Goal: Task Accomplishment & Management: Complete application form

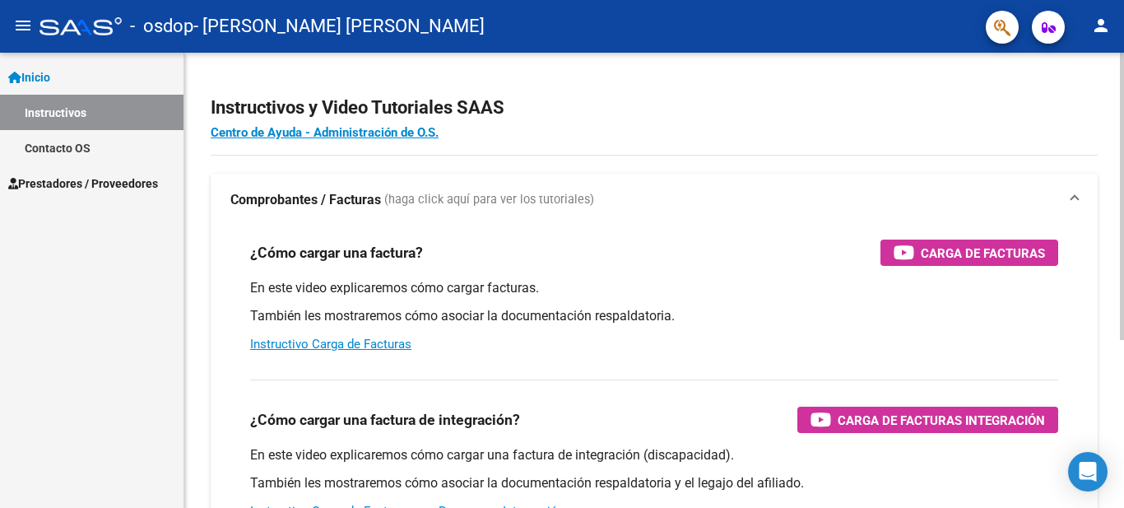
scroll to position [82, 0]
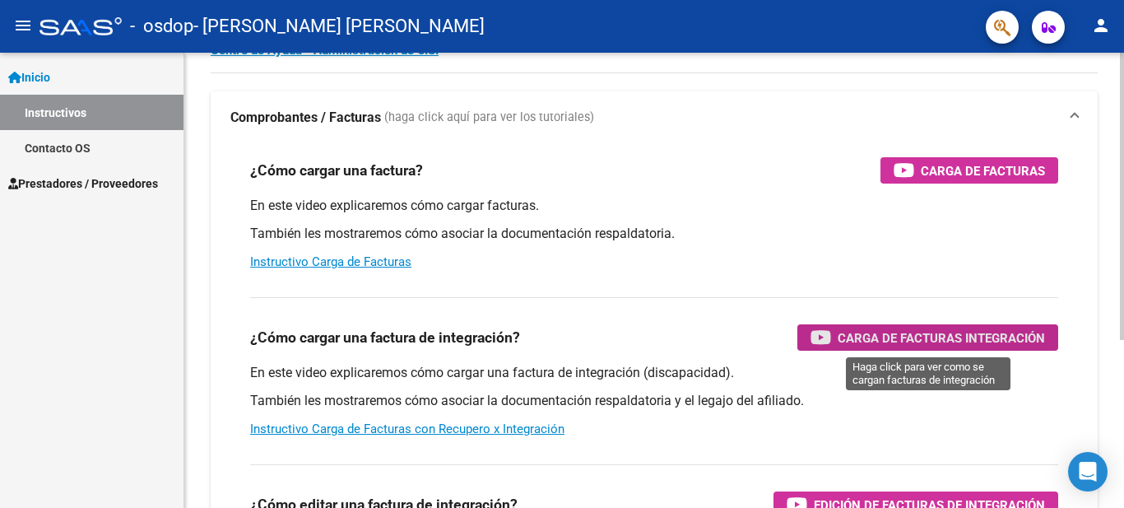
click at [955, 340] on span "Carga de Facturas Integración" at bounding box center [940, 337] width 207 height 21
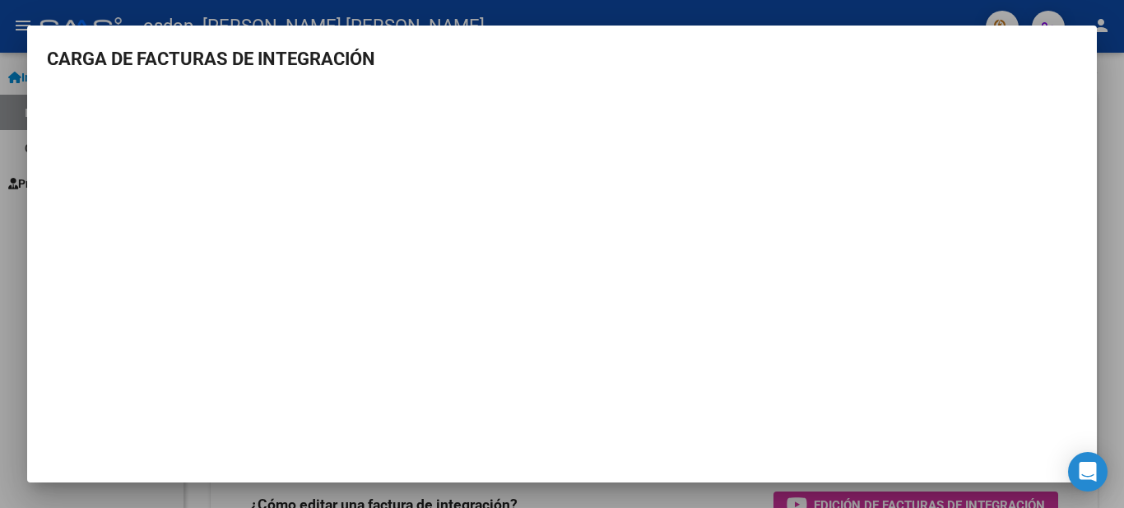
click at [1111, 225] on div at bounding box center [562, 254] width 1124 height 508
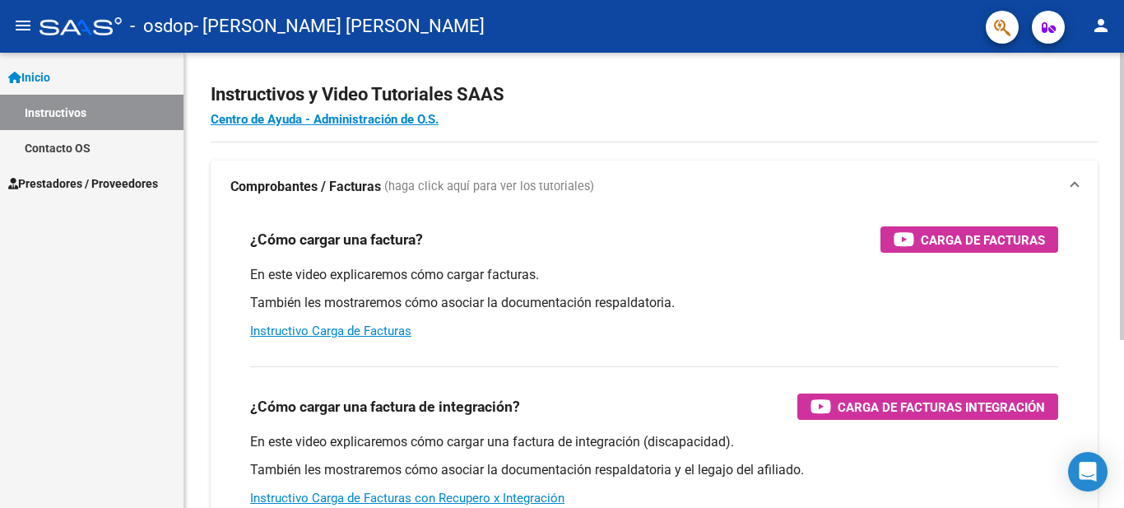
scroll to position [0, 0]
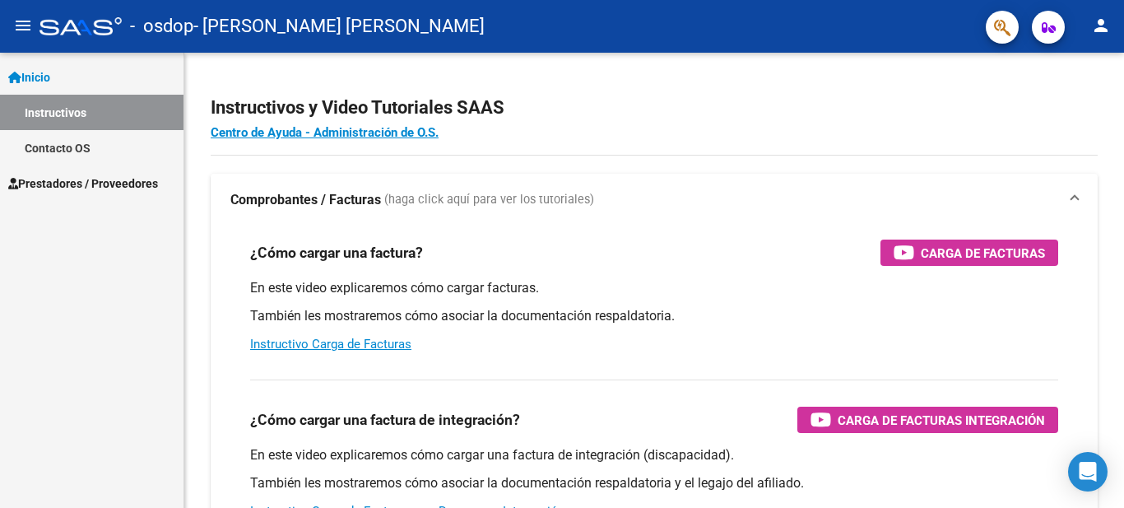
click at [81, 174] on span "Prestadores / Proveedores" at bounding box center [83, 183] width 150 height 18
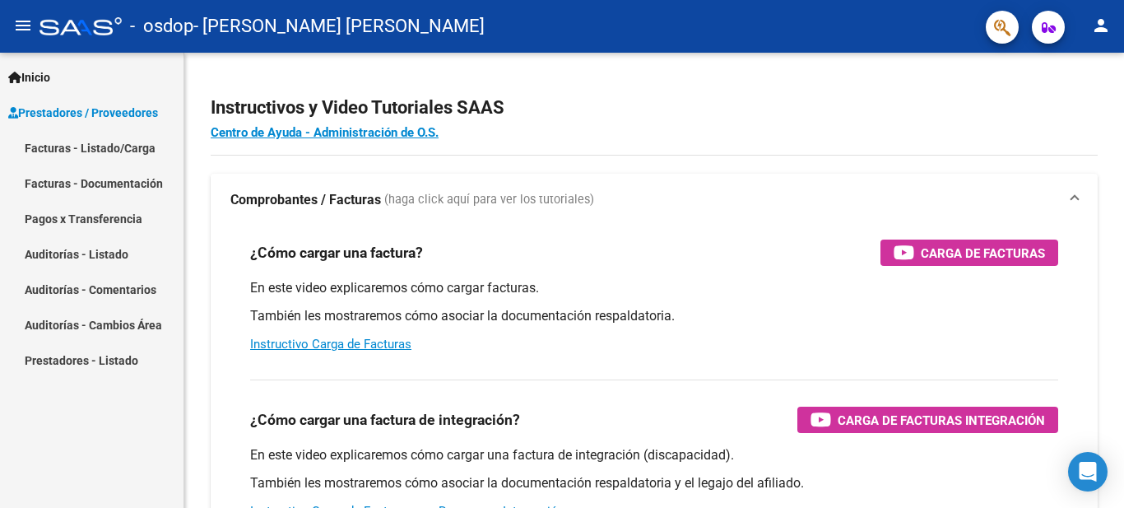
click at [114, 183] on link "Facturas - Documentación" at bounding box center [91, 182] width 183 height 35
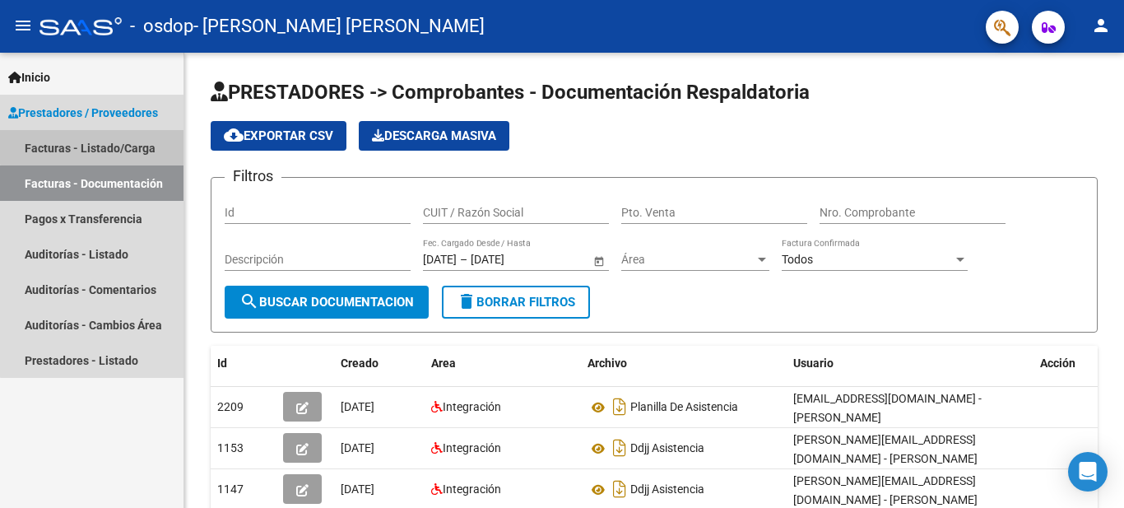
click at [134, 144] on link "Facturas - Listado/Carga" at bounding box center [91, 147] width 183 height 35
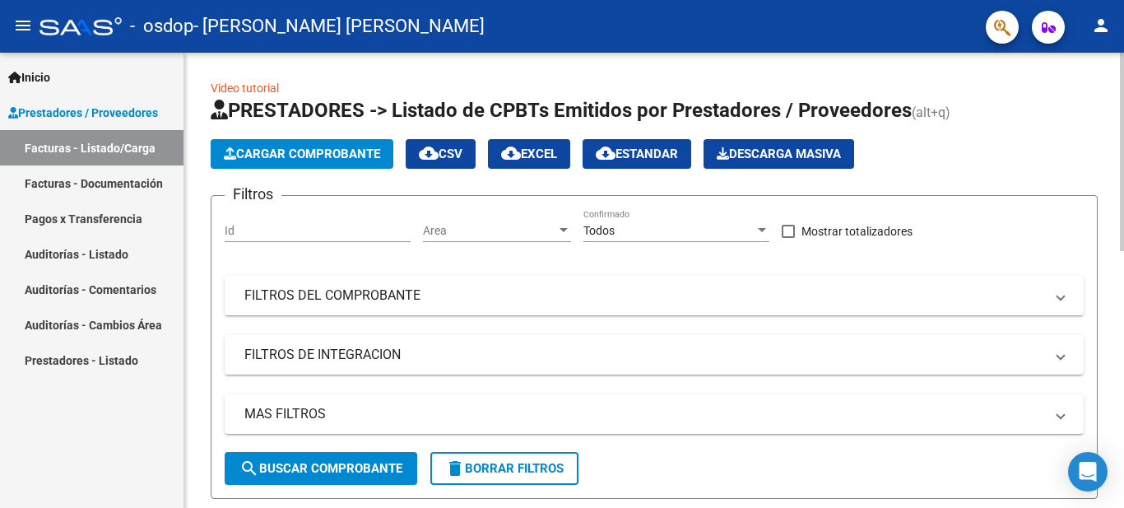
click at [286, 158] on span "Cargar Comprobante" at bounding box center [302, 153] width 156 height 15
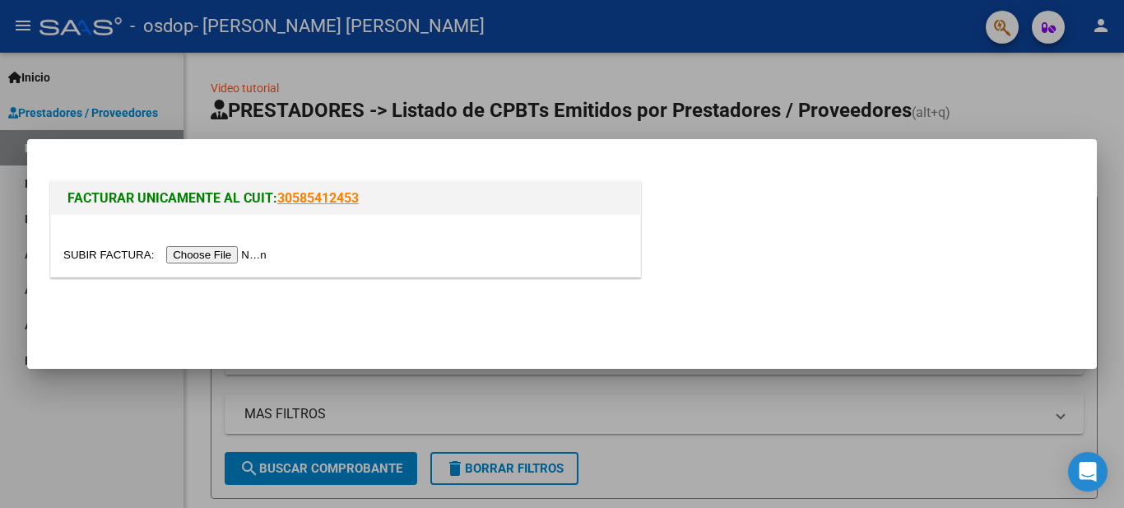
click at [209, 256] on input "file" at bounding box center [167, 254] width 208 height 17
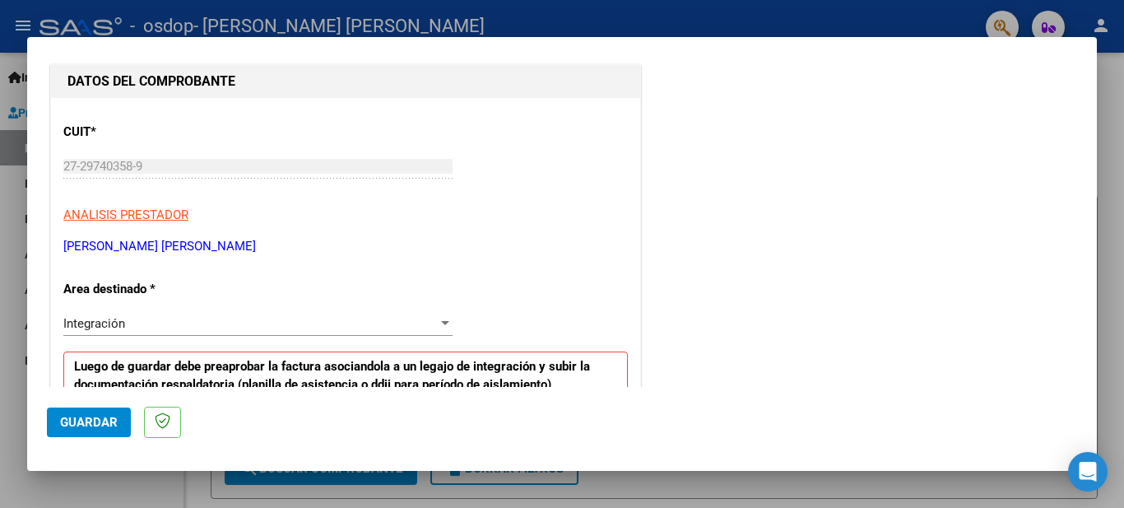
scroll to position [247, 0]
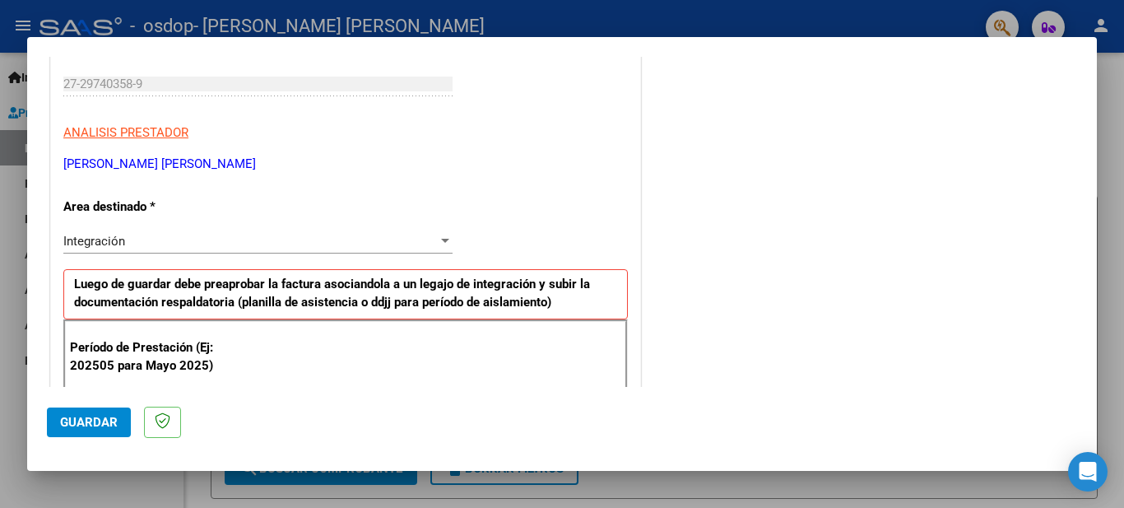
click at [409, 242] on div "Integración" at bounding box center [250, 241] width 374 height 15
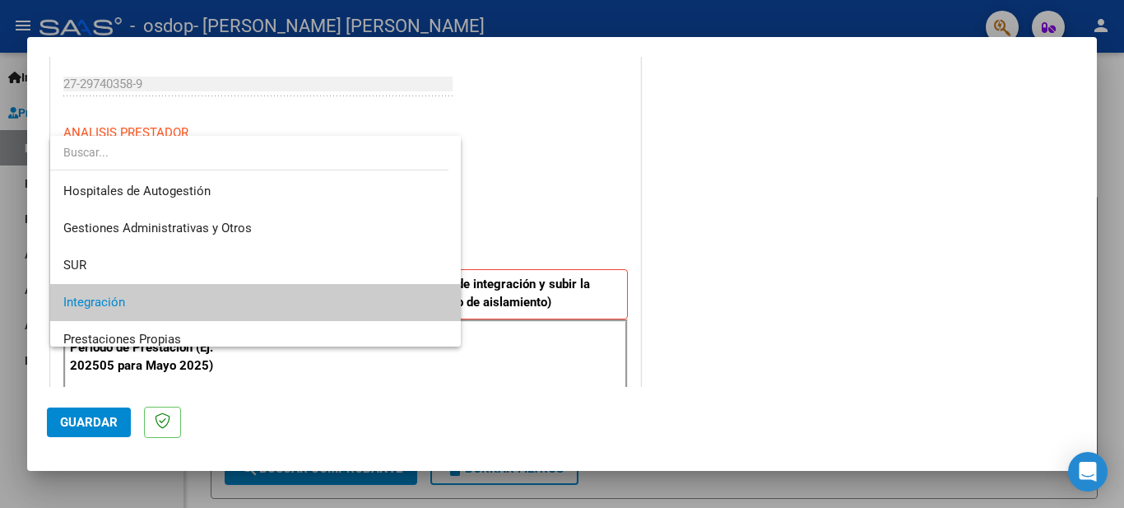
scroll to position [62, 0]
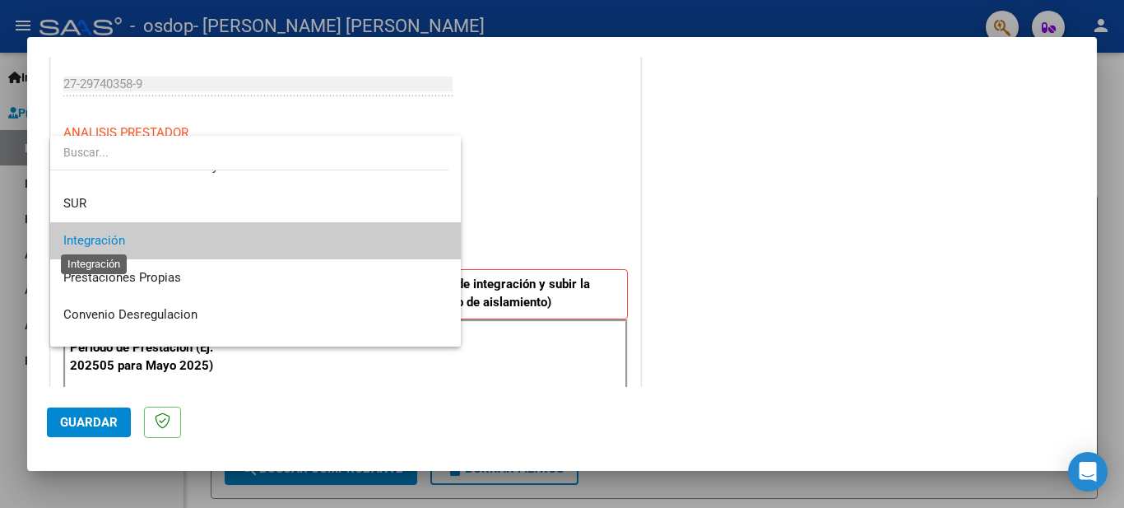
click at [94, 238] on span "Integración" at bounding box center [94, 240] width 62 height 15
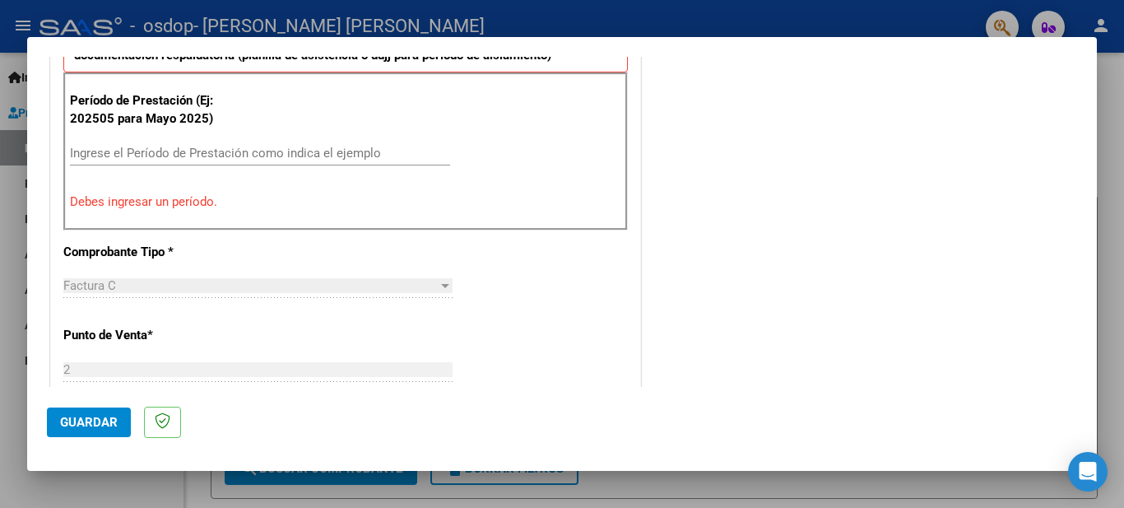
scroll to position [411, 0]
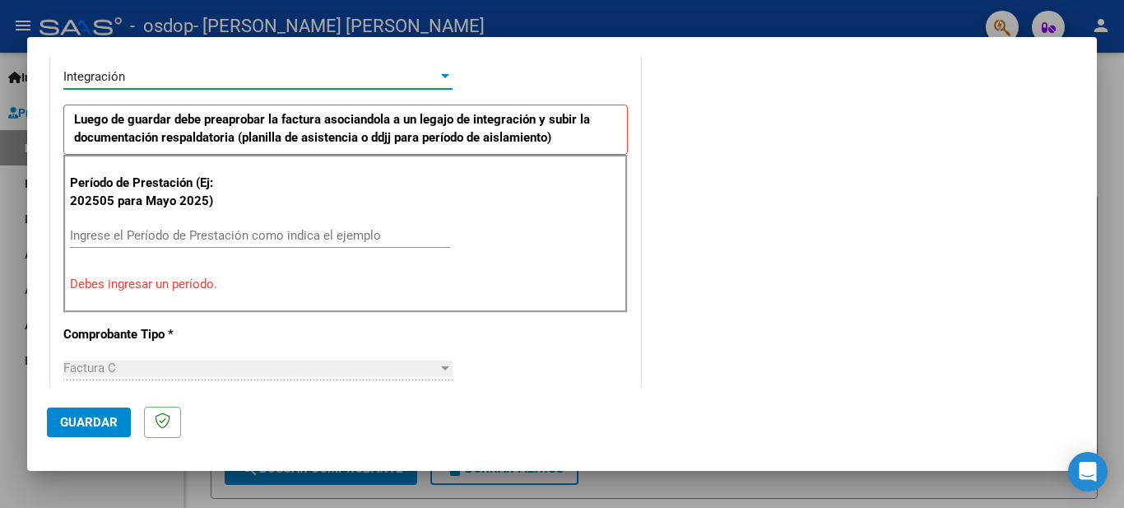
click at [125, 241] on input "Ingrese el Período de Prestación como indica el ejemplo" at bounding box center [260, 235] width 380 height 15
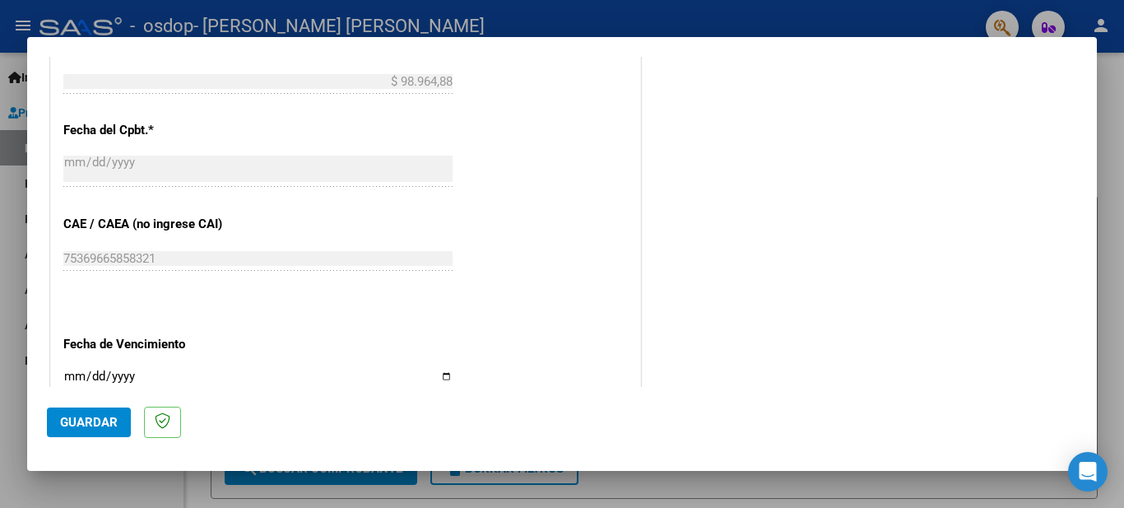
scroll to position [987, 0]
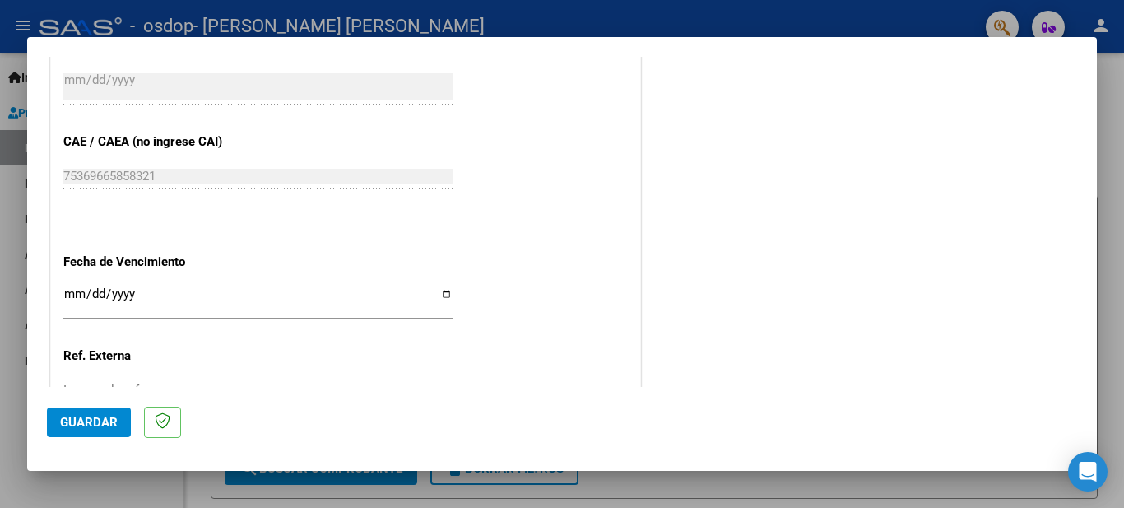
type input "202508"
click at [448, 290] on input "Ingresar la fecha" at bounding box center [257, 300] width 389 height 26
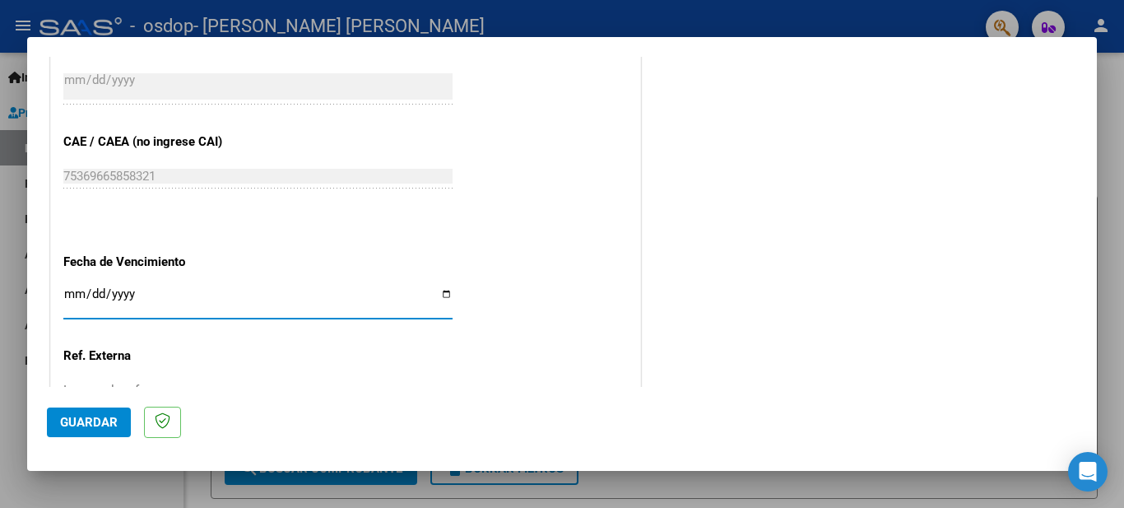
type input "[DATE]"
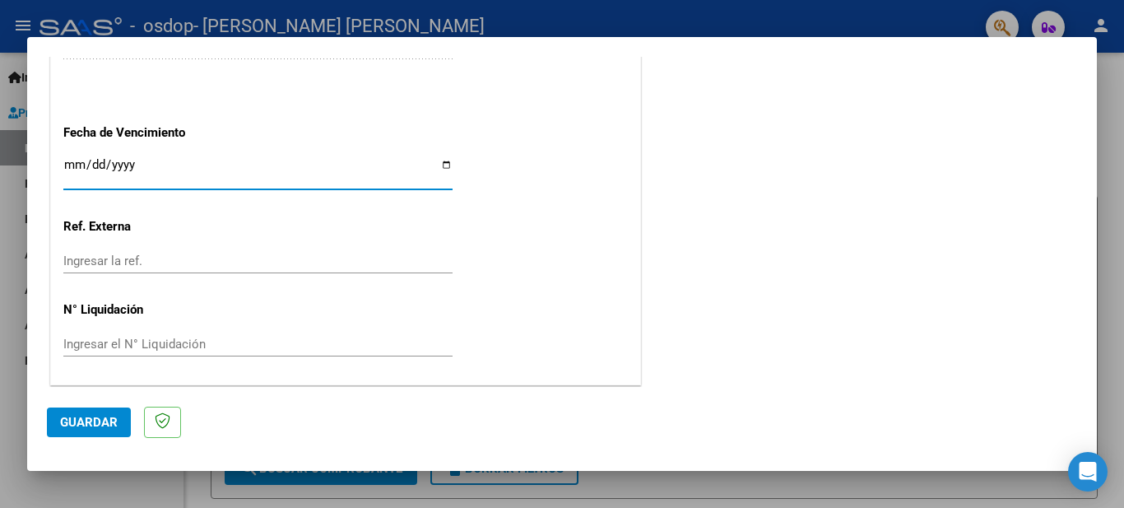
scroll to position [1118, 0]
click at [155, 160] on input "[DATE]" at bounding box center [257, 169] width 389 height 26
click at [141, 169] on input "[DATE]" at bounding box center [257, 169] width 389 height 26
click at [133, 168] on input "[DATE]" at bounding box center [257, 169] width 389 height 26
click at [202, 263] on input "Ingresar la ref." at bounding box center [257, 259] width 389 height 15
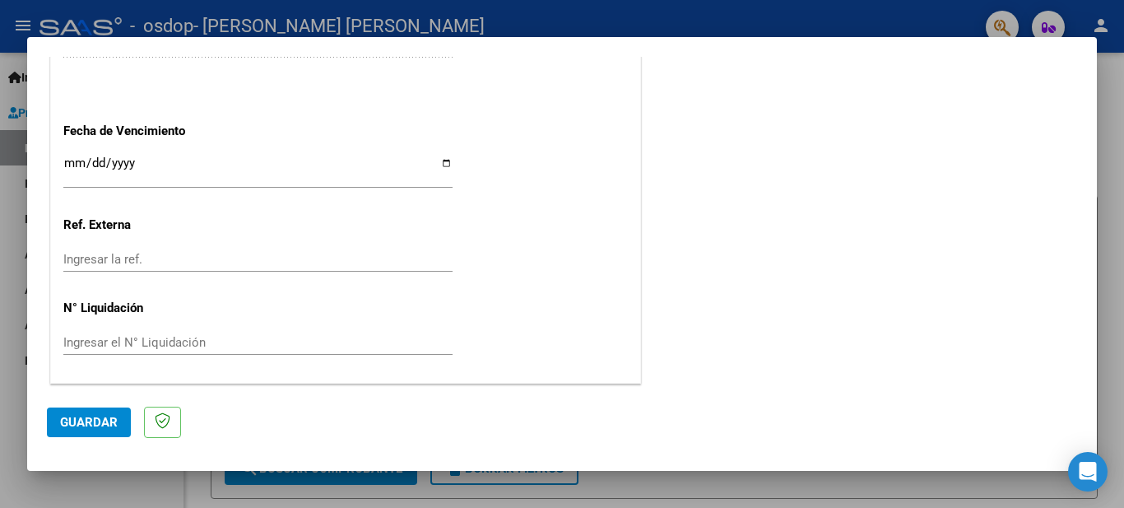
click at [439, 161] on input "[DATE]" at bounding box center [257, 169] width 389 height 26
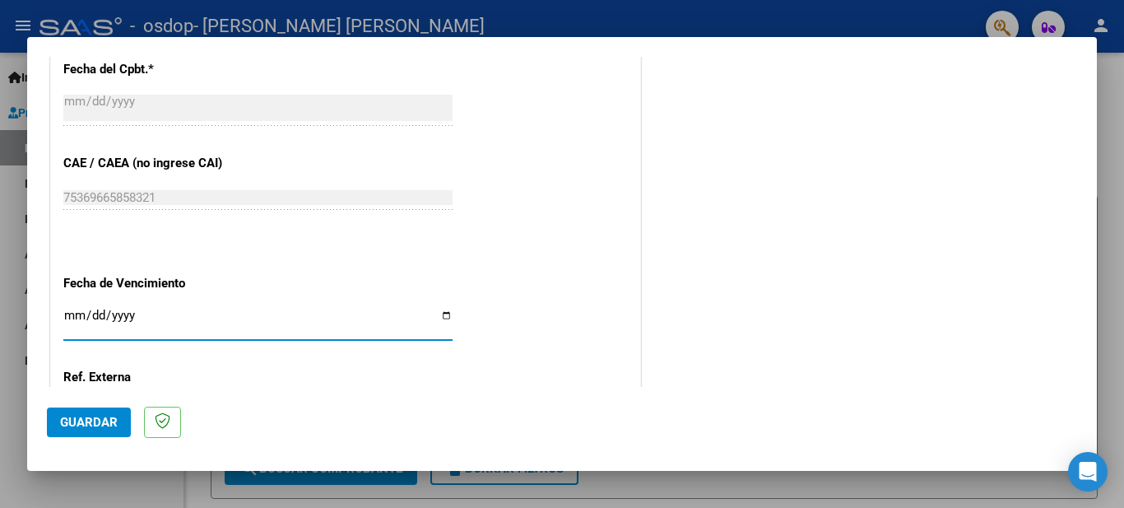
scroll to position [953, 0]
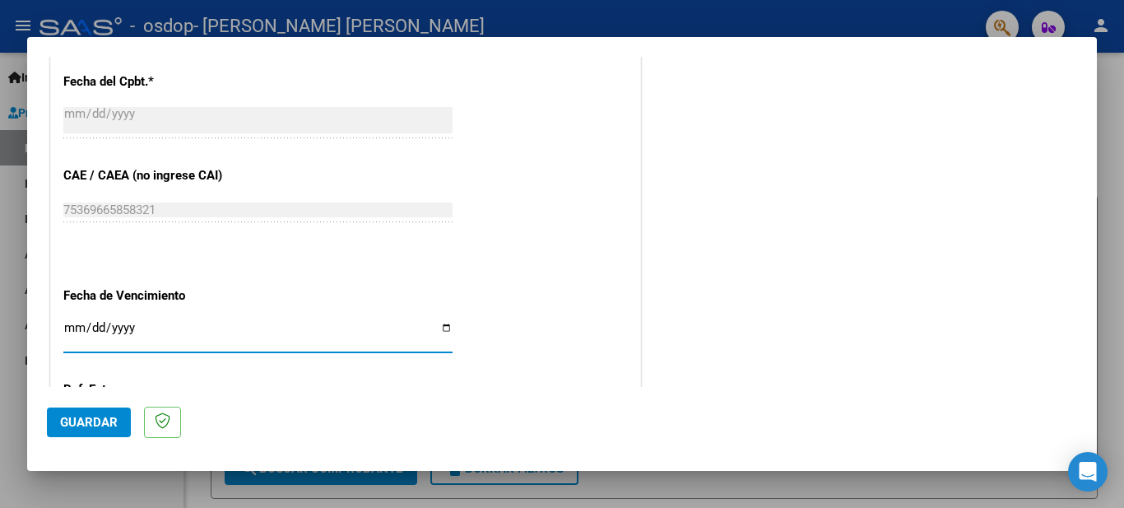
click at [146, 330] on input "[DATE]" at bounding box center [257, 334] width 389 height 26
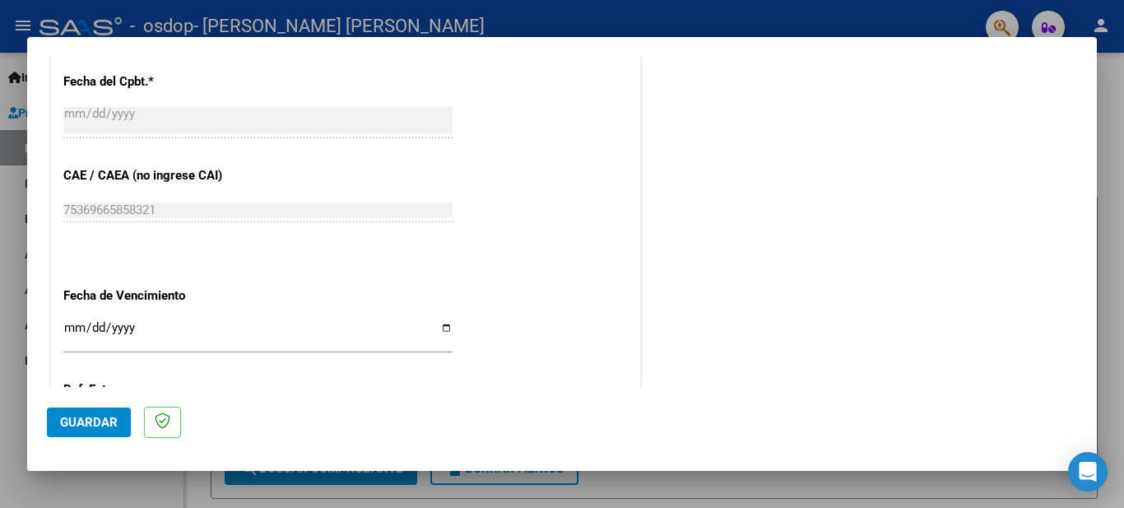
click at [120, 325] on input "Ingresar la fecha" at bounding box center [257, 334] width 389 height 26
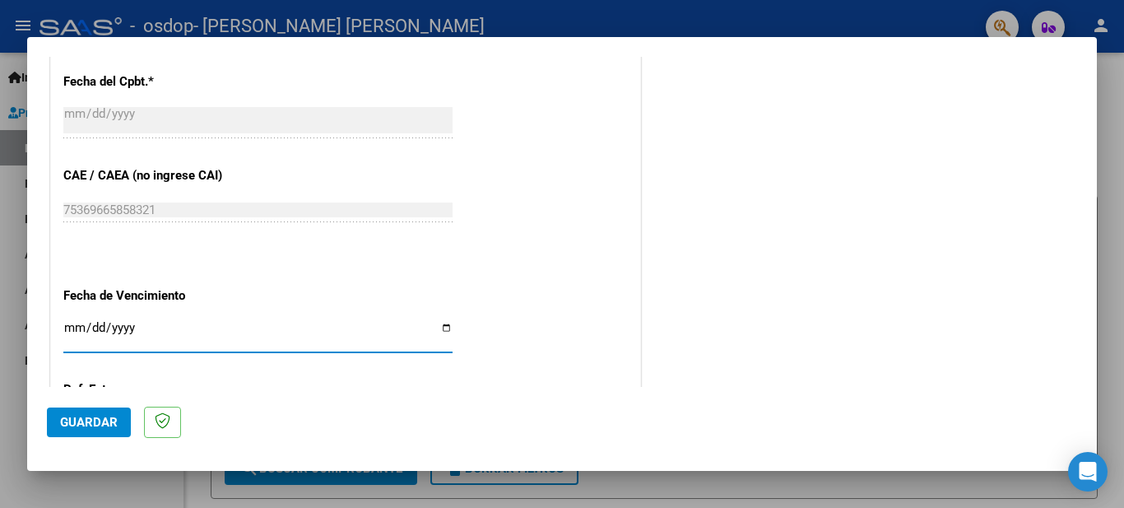
click at [87, 325] on input "Ingresar la fecha" at bounding box center [257, 334] width 389 height 26
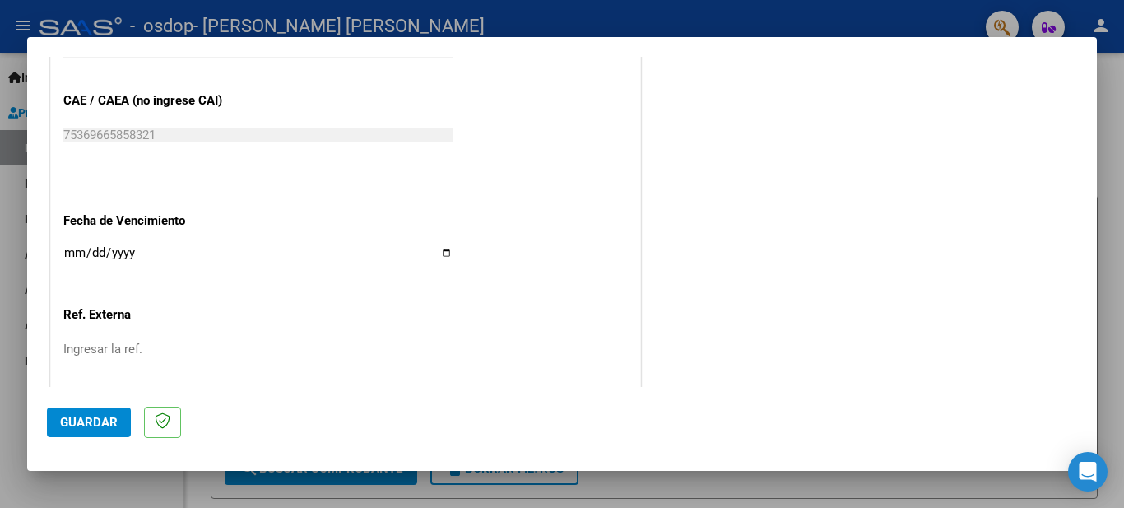
scroll to position [1118, 0]
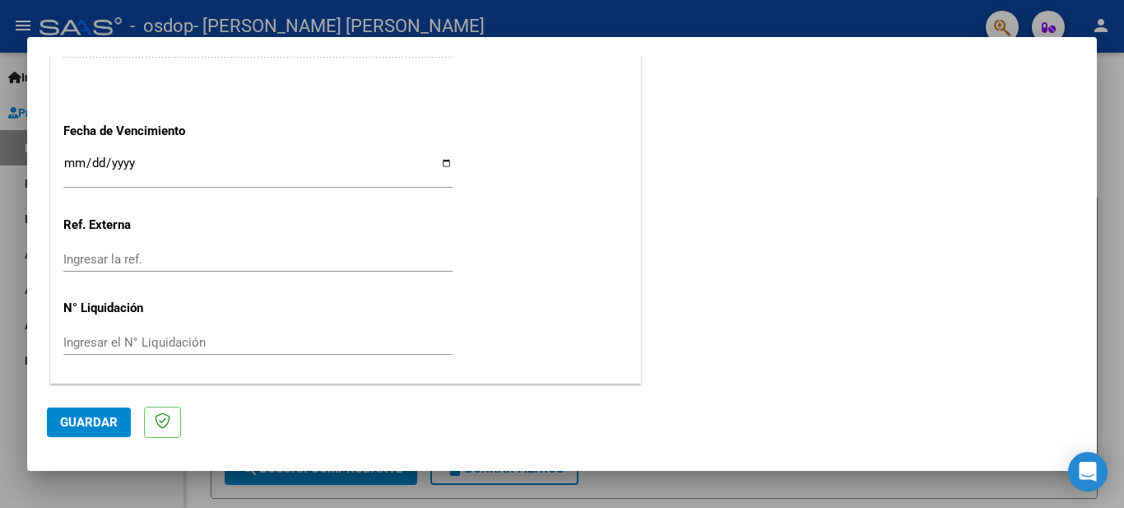
click at [77, 424] on span "Guardar" at bounding box center [89, 422] width 58 height 15
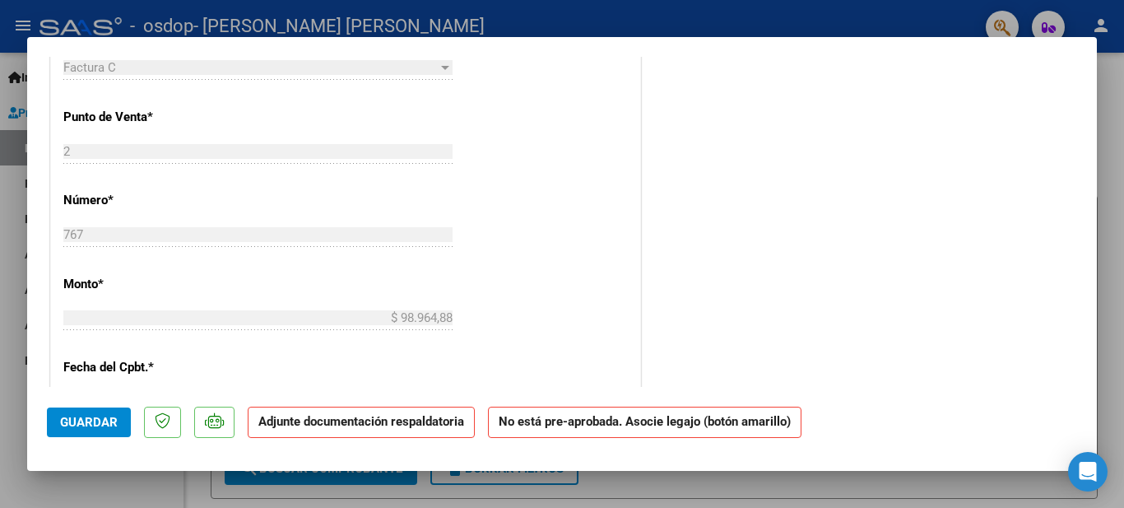
scroll to position [658, 0]
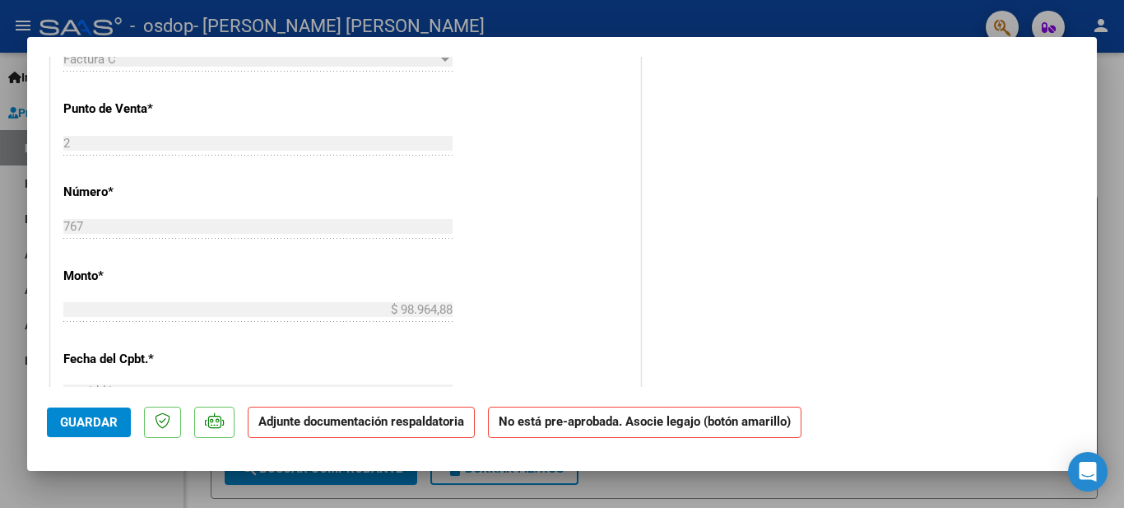
click at [345, 424] on strong "Adjunte documentación respaldatoria" at bounding box center [361, 421] width 206 height 15
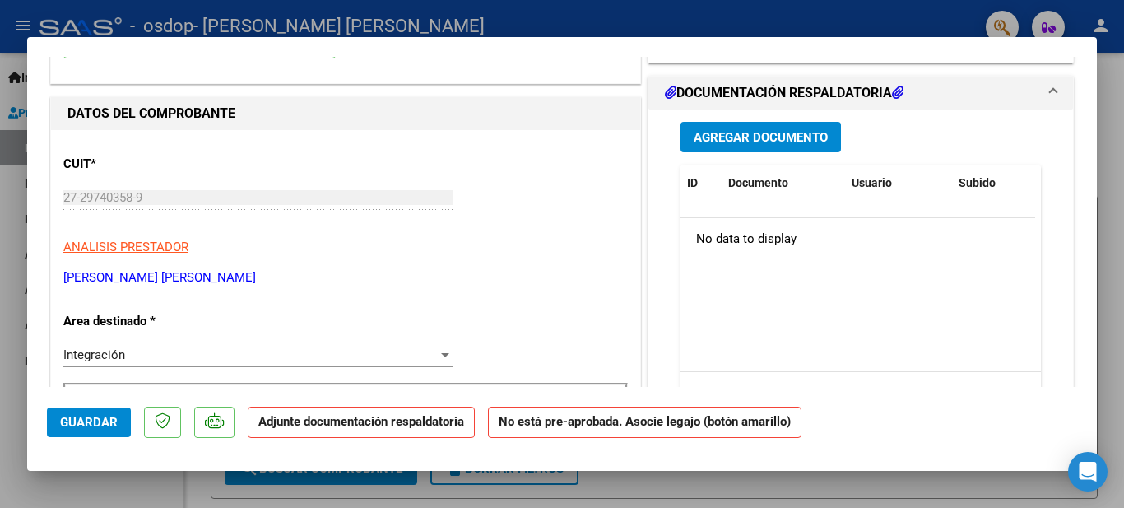
scroll to position [0, 0]
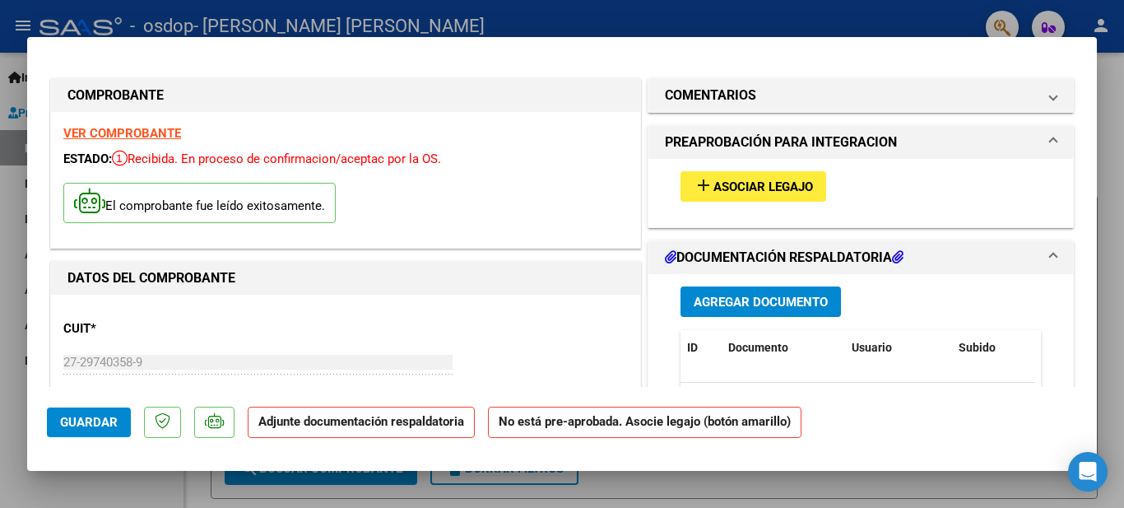
click at [768, 306] on span "Agregar Documento" at bounding box center [761, 302] width 134 height 15
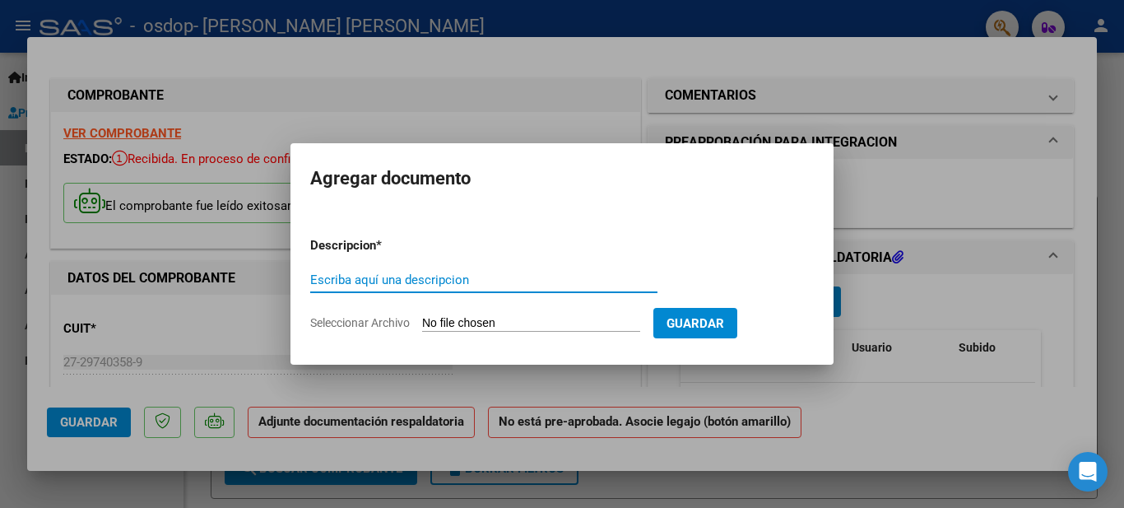
click at [458, 284] on input "Escriba aquí una descripcion" at bounding box center [483, 279] width 347 height 15
click at [555, 320] on input "Seleccionar Archivo" at bounding box center [531, 324] width 218 height 16
type input "C:\fakepath\[PERSON_NAME] 8-25.pdf"
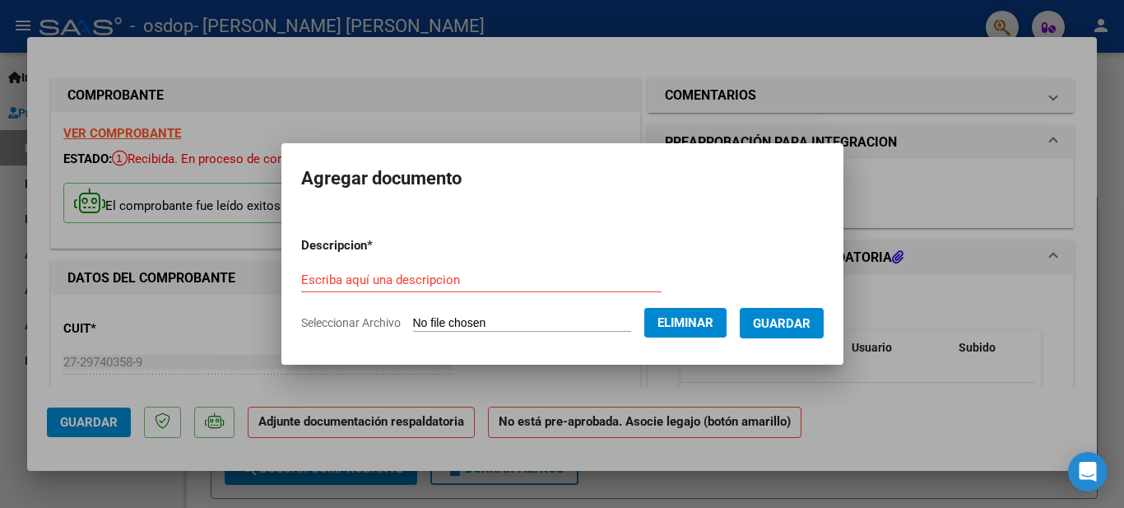
click at [333, 285] on input "Escriba aquí una descripcion" at bounding box center [481, 279] width 360 height 15
type input "Asistencia"
click at [689, 322] on span "Eliminar" at bounding box center [685, 322] width 56 height 15
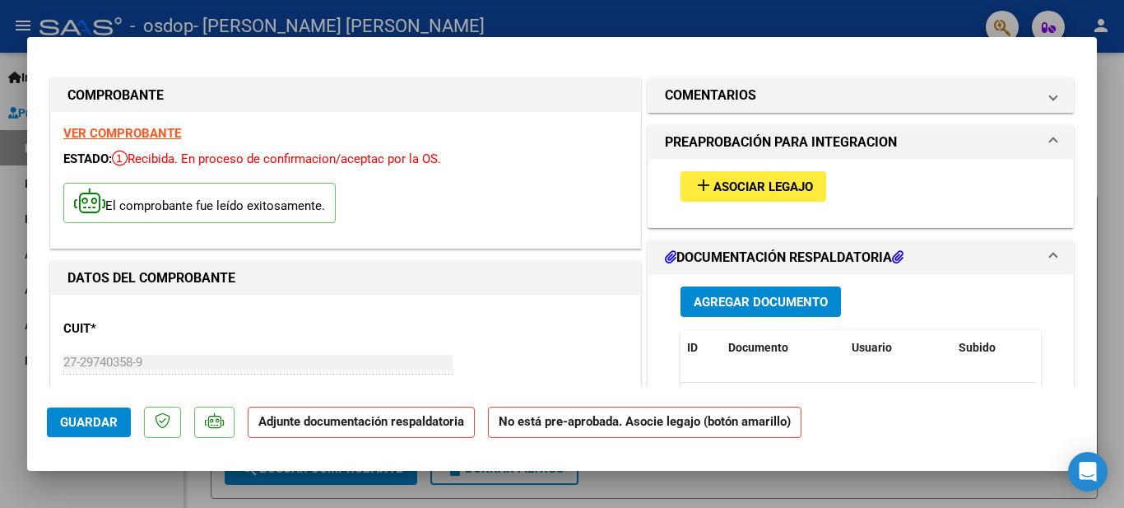
click at [768, 302] on span "Agregar Documento" at bounding box center [761, 302] width 134 height 15
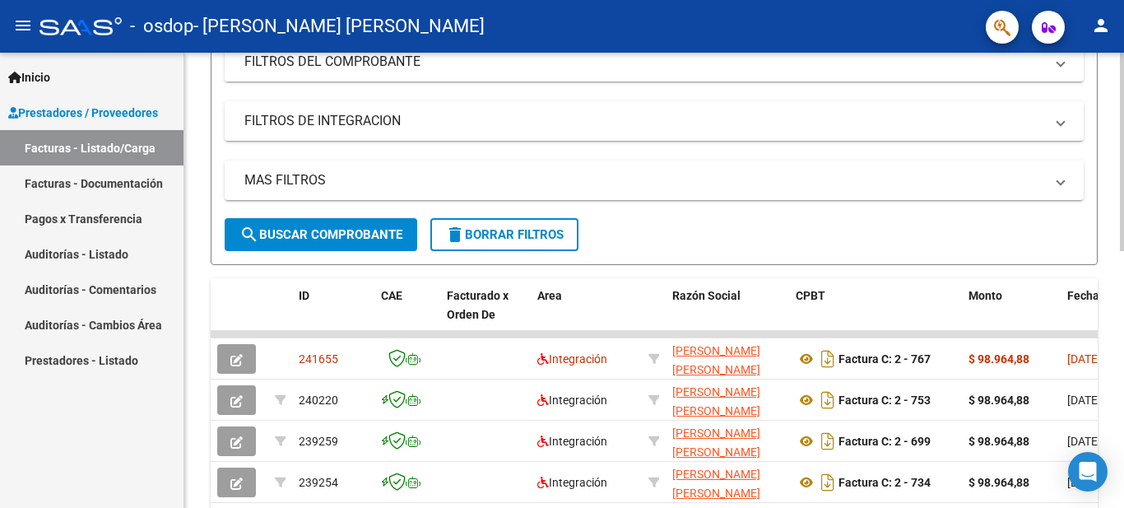
scroll to position [329, 0]
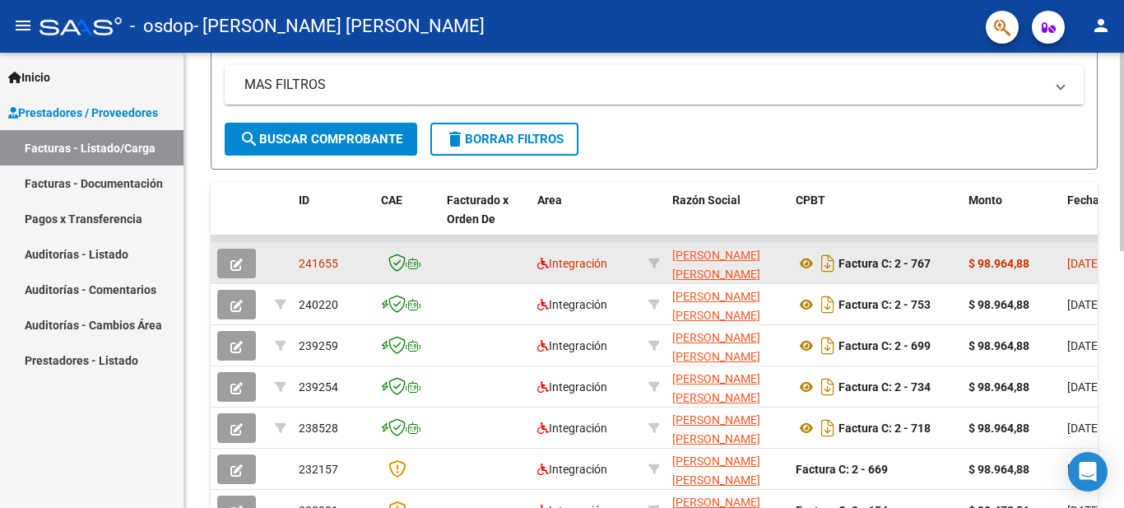
click at [503, 260] on datatable-body-cell at bounding box center [485, 263] width 90 height 40
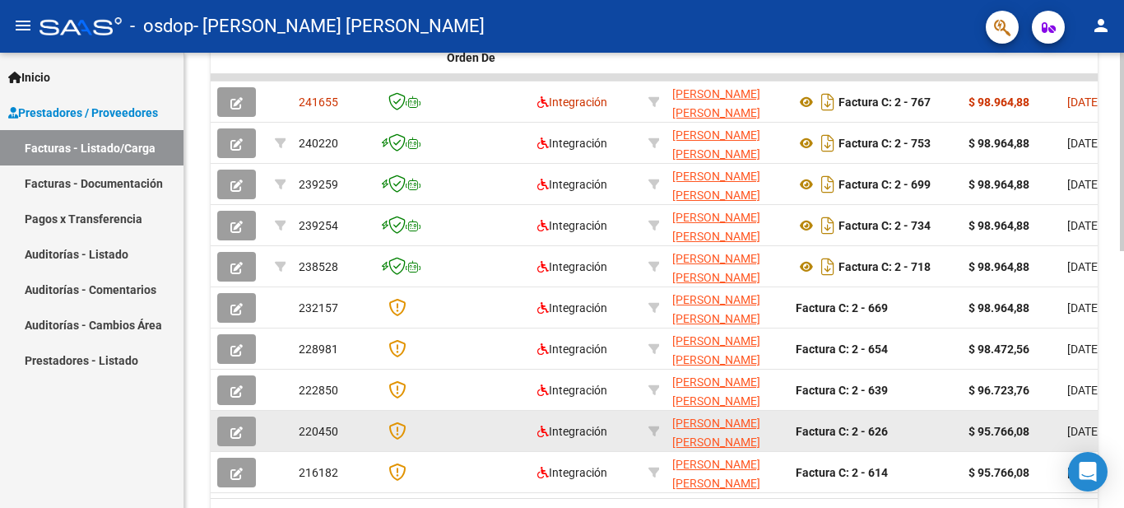
scroll to position [494, 0]
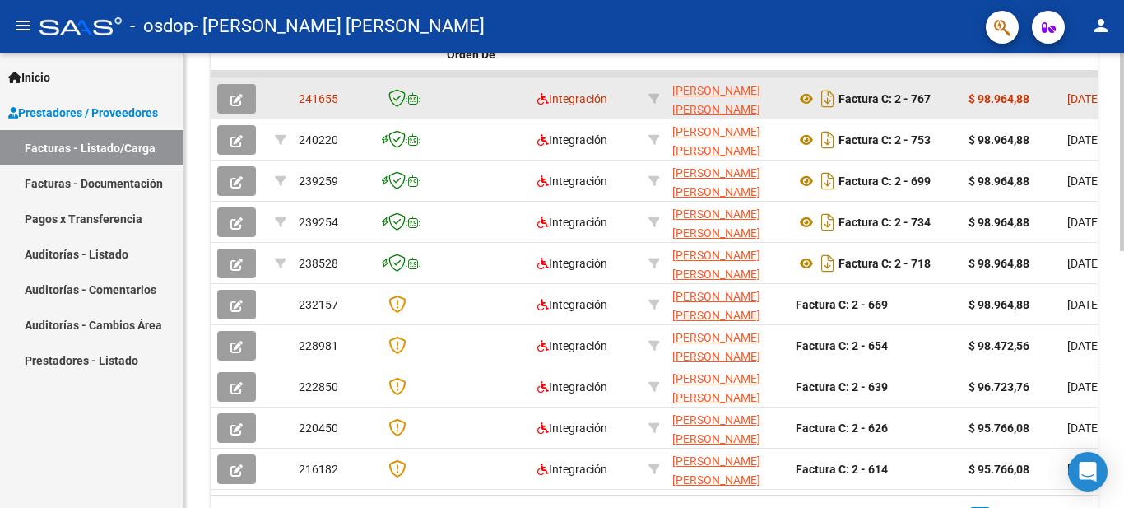
click at [241, 99] on icon "button" at bounding box center [236, 100] width 12 height 12
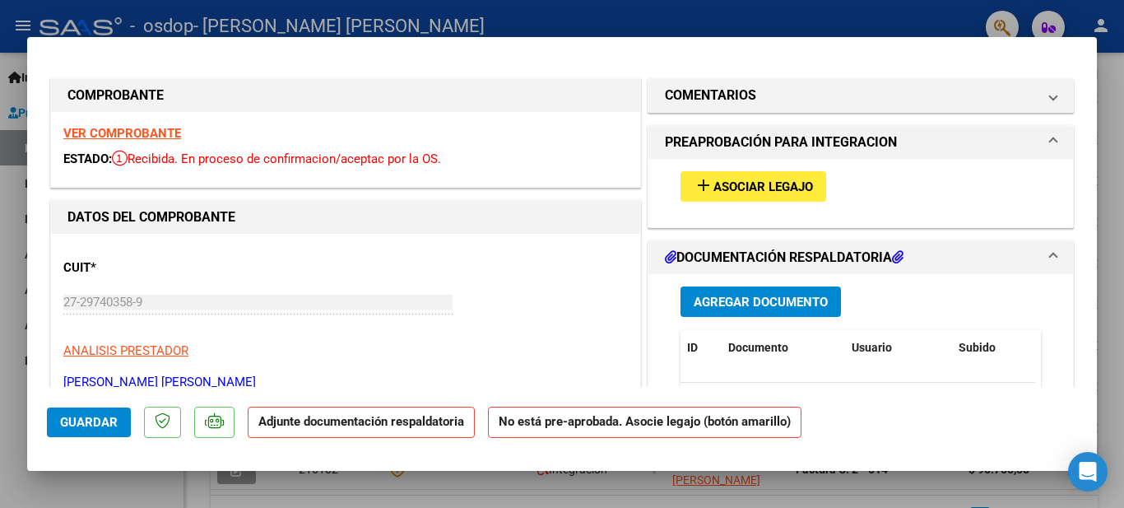
click at [755, 304] on span "Agregar Documento" at bounding box center [761, 302] width 134 height 15
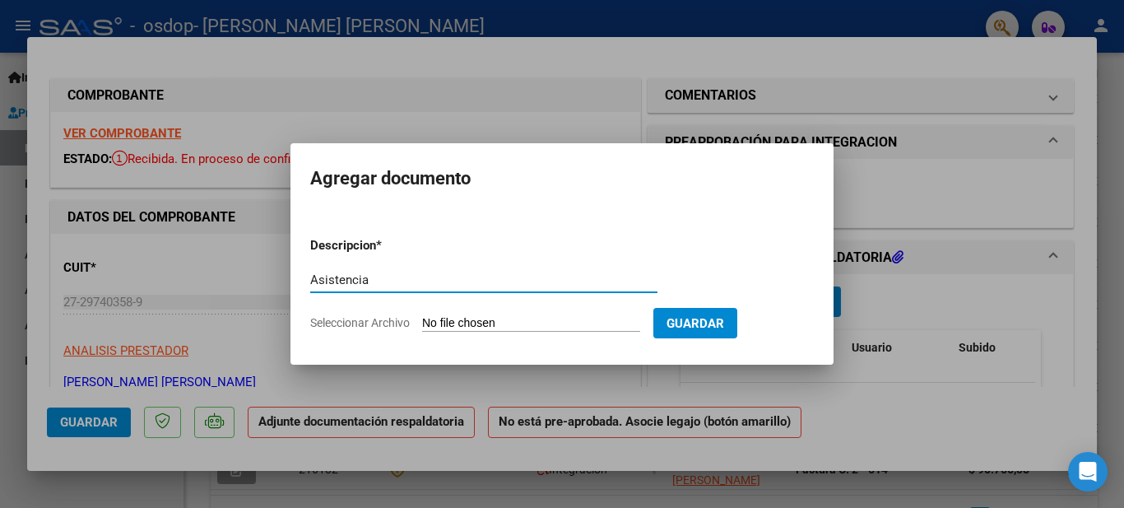
type input "Asistencia"
click at [591, 322] on input "Seleccionar Archivo" at bounding box center [531, 324] width 218 height 16
type input "C:\fakepath\[PERSON_NAME] 8-25.pdf"
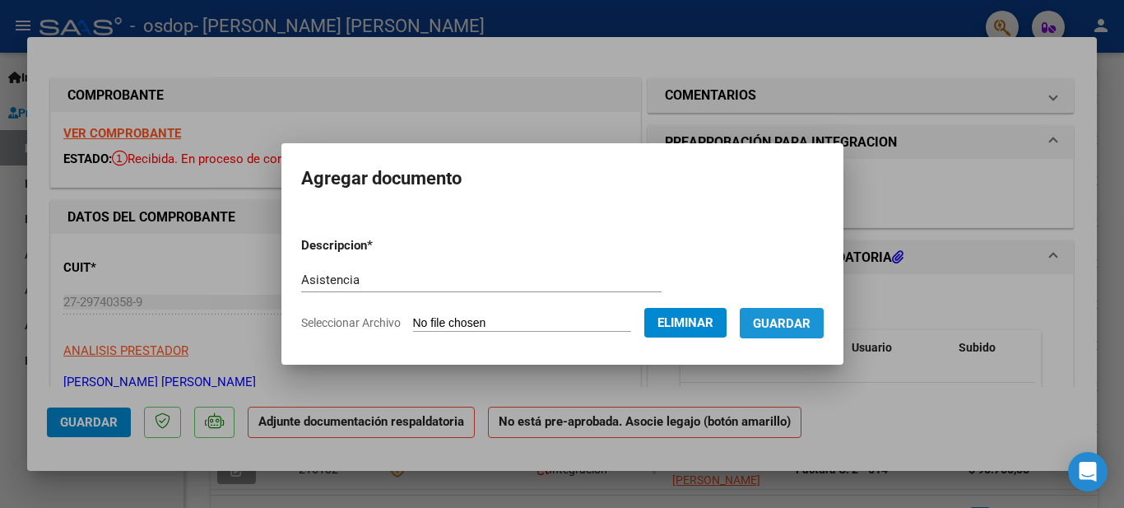
click at [793, 329] on span "Guardar" at bounding box center [782, 323] width 58 height 15
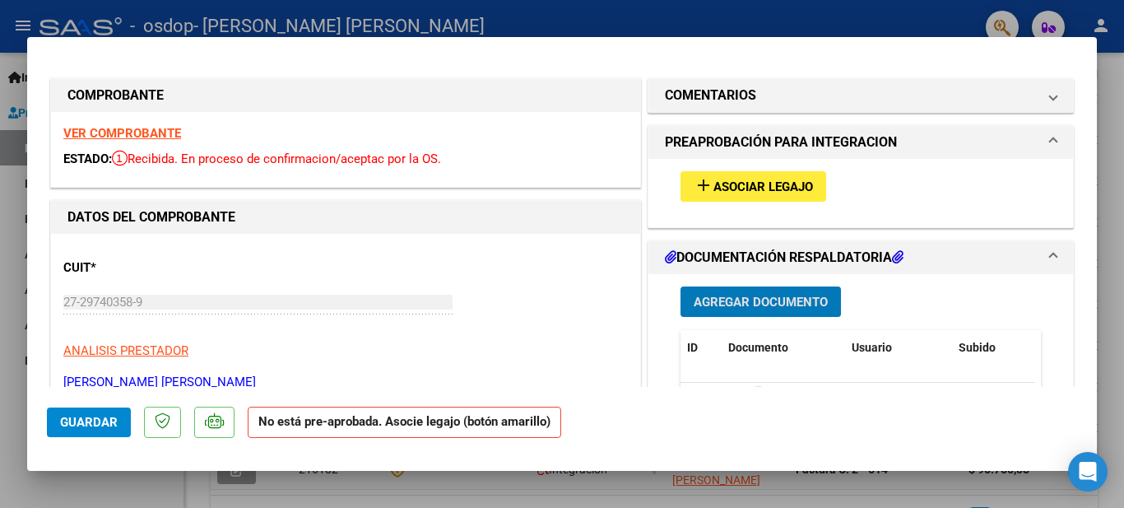
click at [789, 188] on span "Asociar Legajo" at bounding box center [763, 186] width 100 height 15
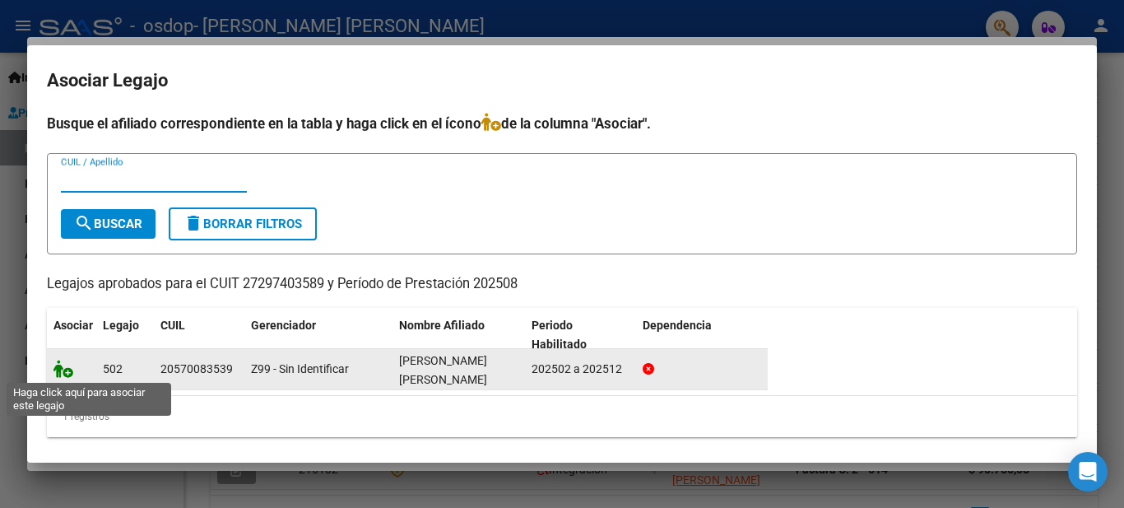
click at [67, 369] on icon at bounding box center [63, 369] width 20 height 18
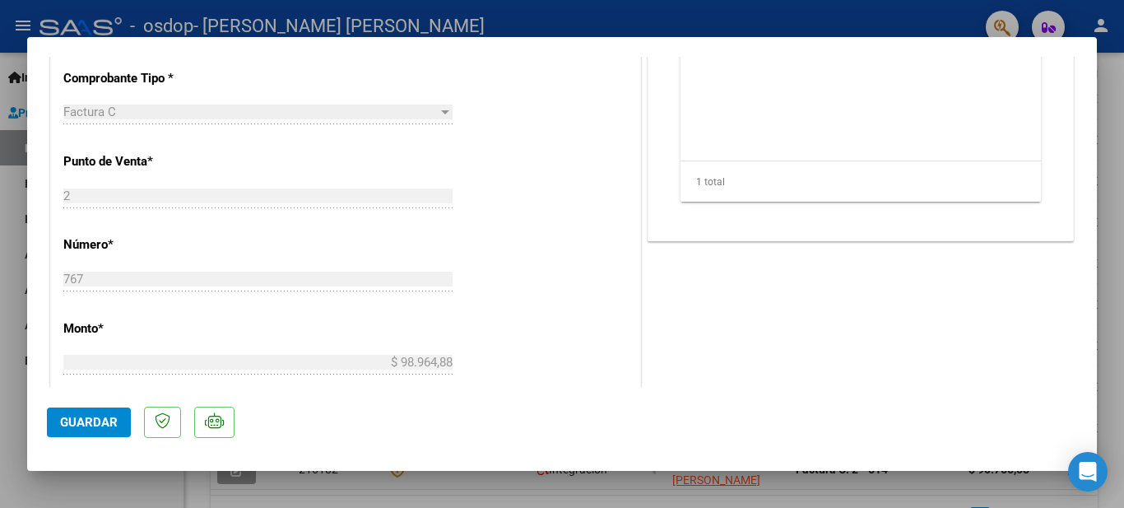
scroll to position [177, 0]
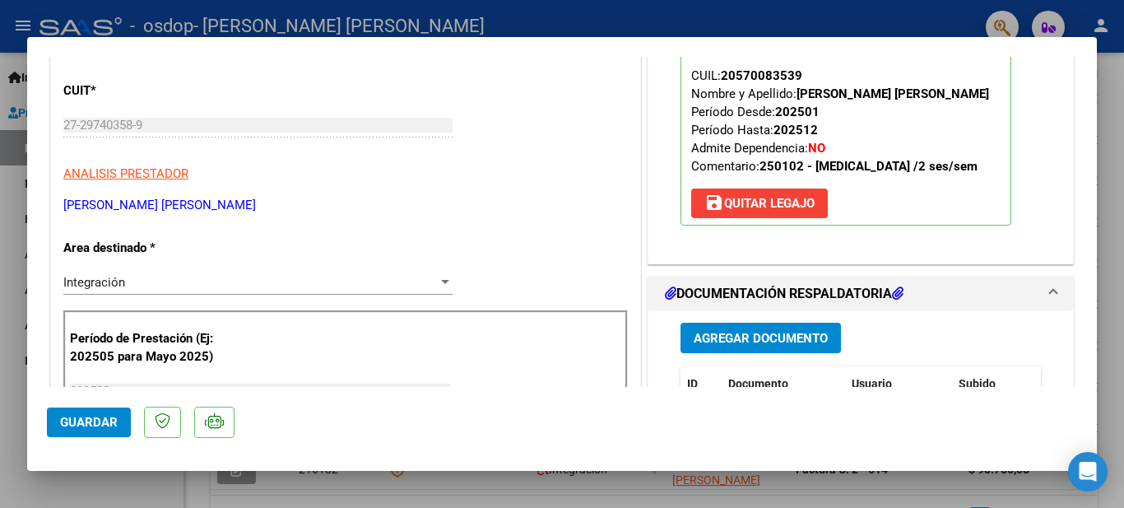
click at [766, 343] on span "Agregar Documento" at bounding box center [761, 338] width 134 height 15
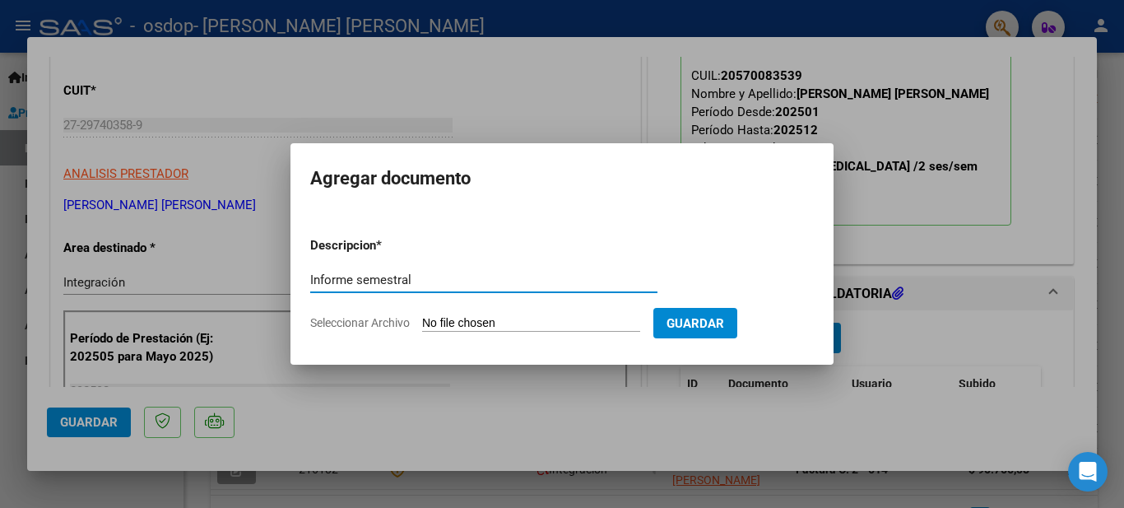
type input "Informe semestral"
click at [462, 318] on input "Seleccionar Archivo" at bounding box center [531, 324] width 218 height 16
type input "C:\fakepath\Informe [PERSON_NAME].pdf"
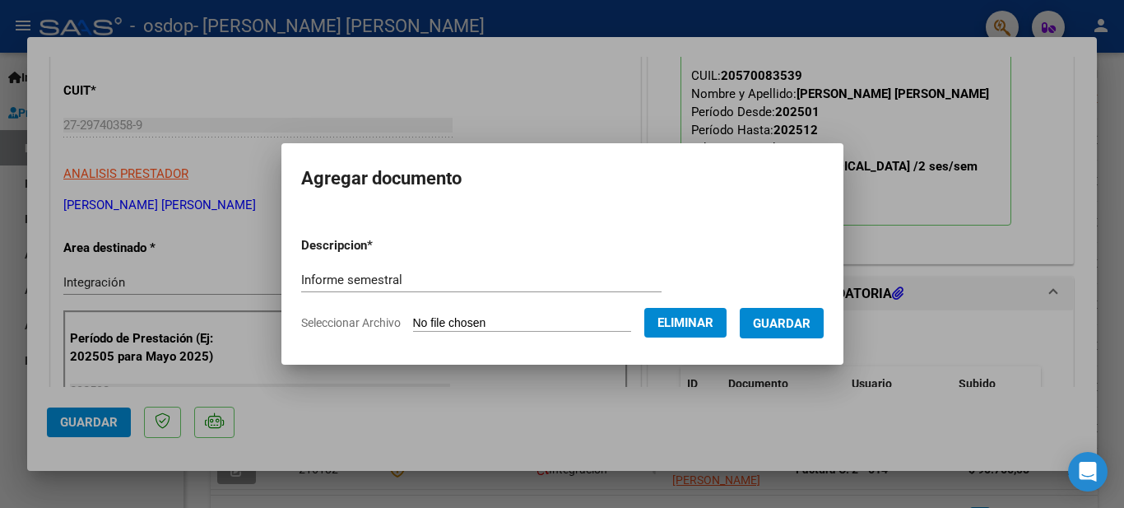
click at [804, 328] on span "Guardar" at bounding box center [782, 323] width 58 height 15
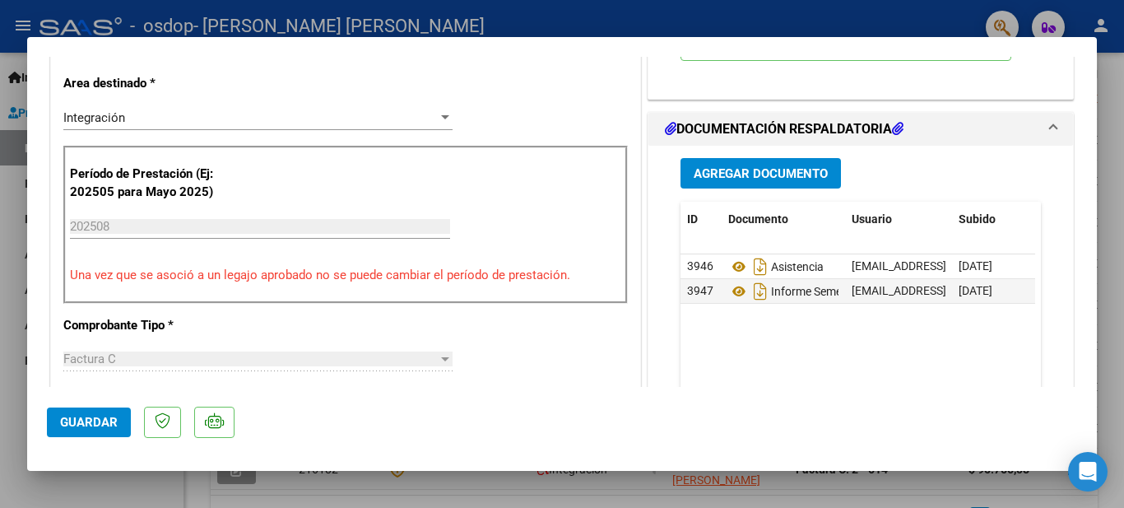
scroll to position [0, 0]
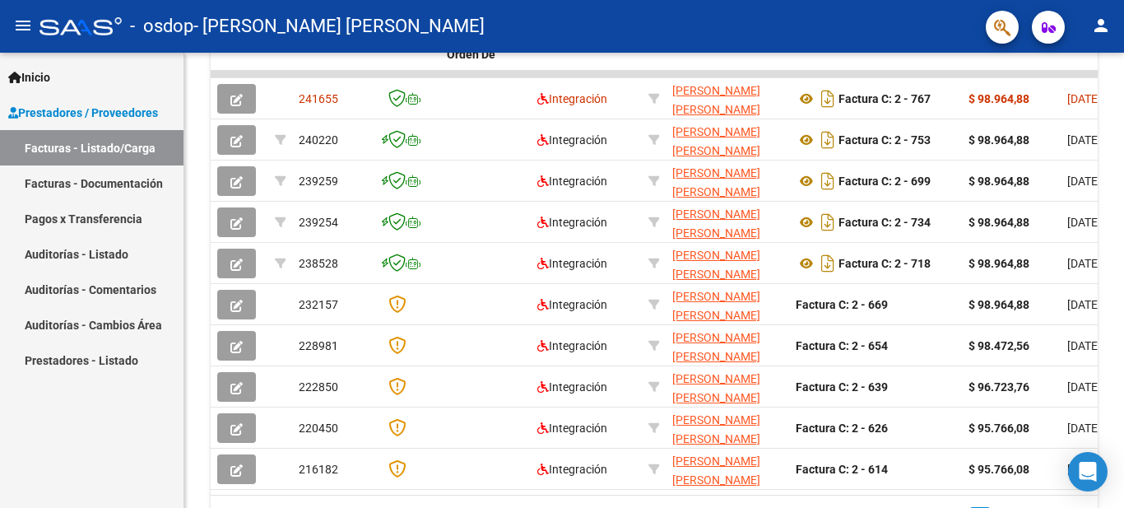
click at [114, 183] on link "Facturas - Documentación" at bounding box center [91, 182] width 183 height 35
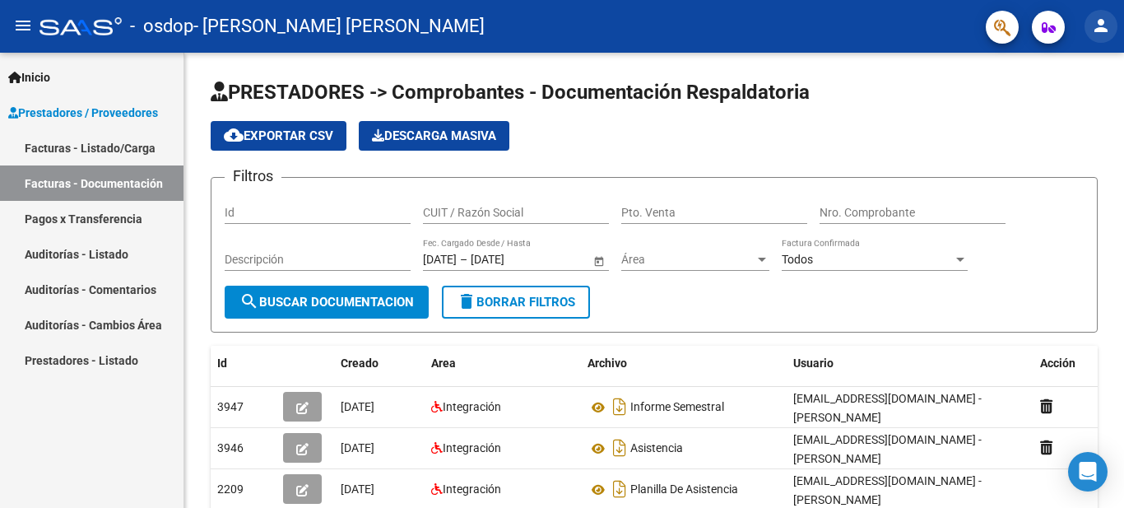
click at [1103, 25] on mat-icon "person" at bounding box center [1101, 26] width 20 height 20
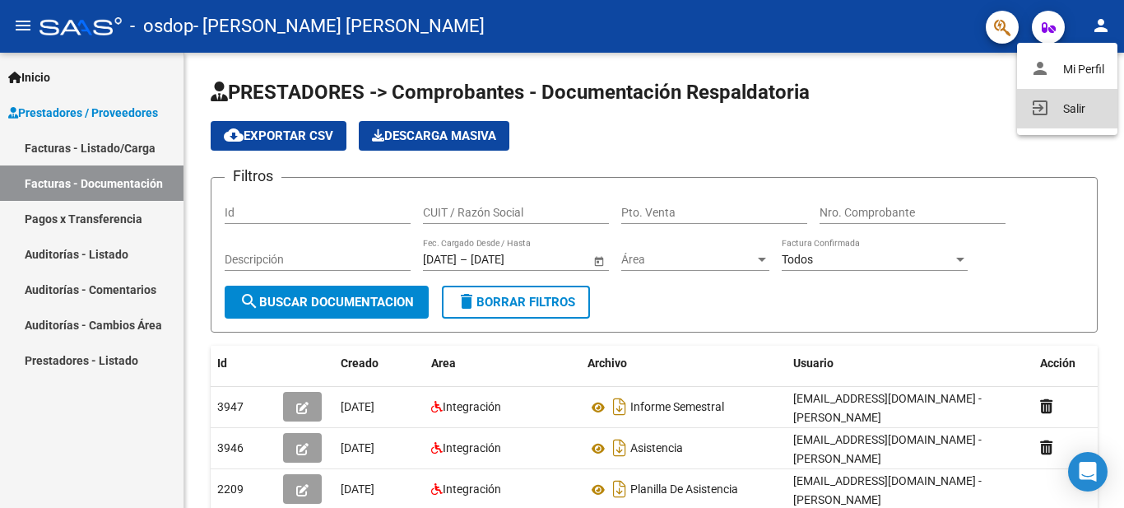
click at [1083, 104] on button "exit_to_app Salir" at bounding box center [1067, 108] width 100 height 39
